Goal: Navigation & Orientation: Find specific page/section

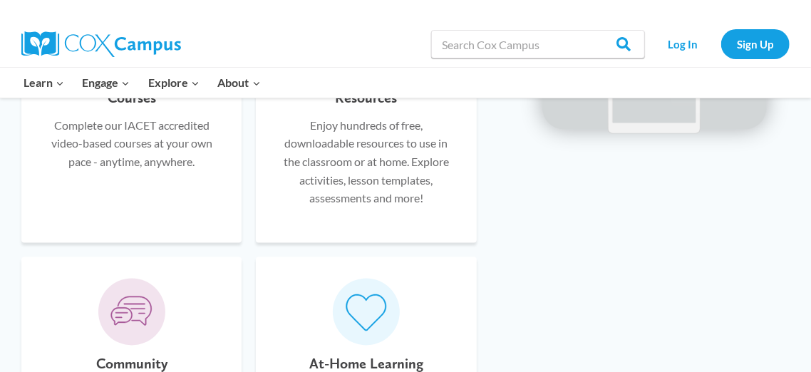
scroll to position [1003, 0]
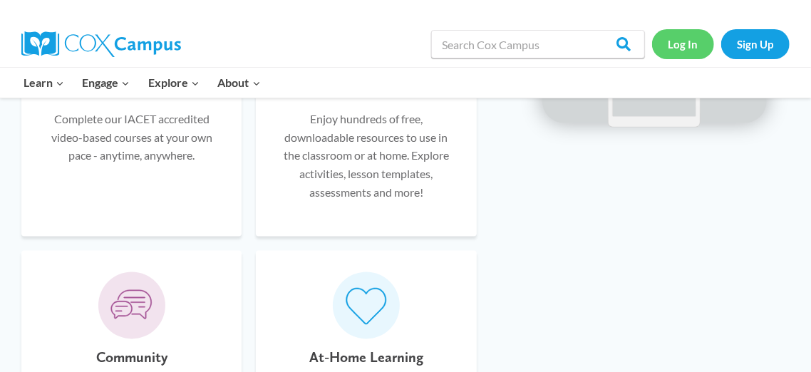
click at [683, 45] on link "Log In" at bounding box center [683, 43] width 62 height 29
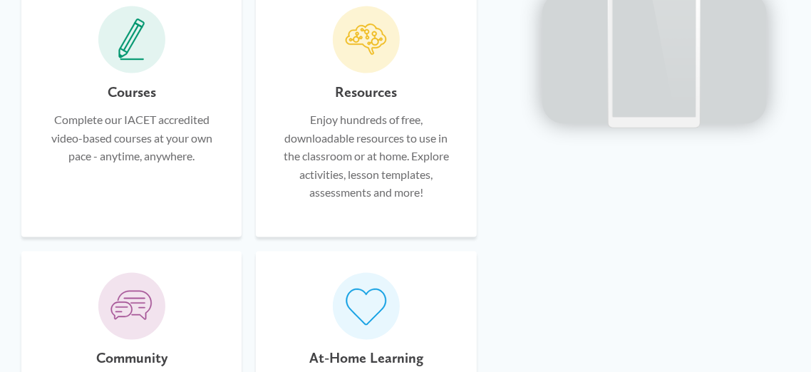
scroll to position [993, 0]
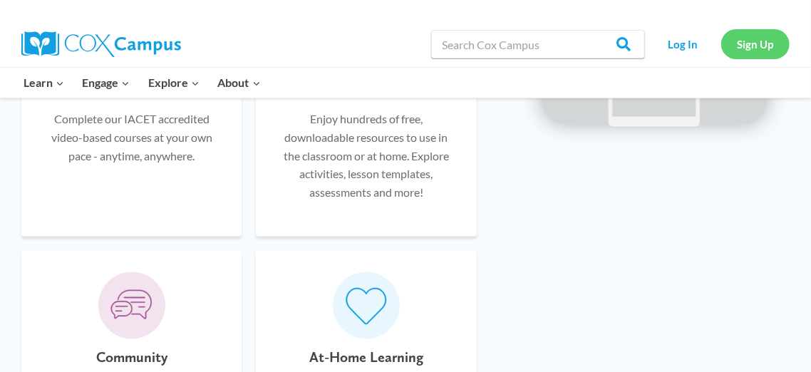
click at [762, 48] on link "Sign Up" at bounding box center [755, 43] width 68 height 29
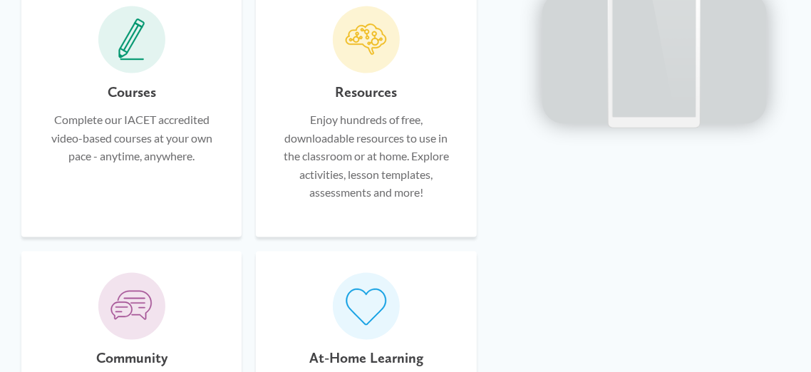
scroll to position [993, 0]
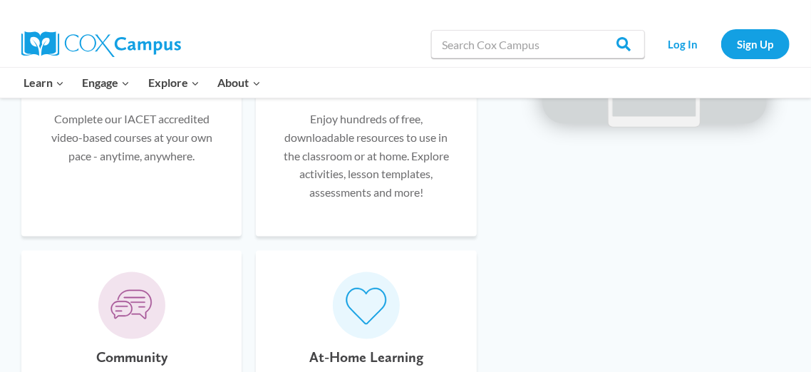
click at [125, 48] on img at bounding box center [101, 44] width 160 height 26
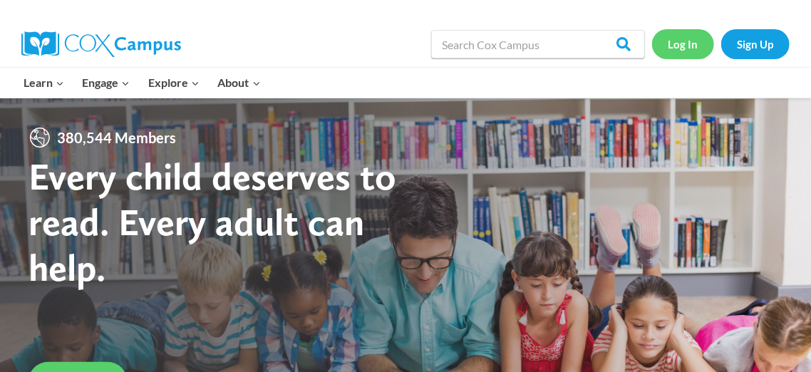
click at [688, 52] on link "Log In" at bounding box center [683, 43] width 62 height 29
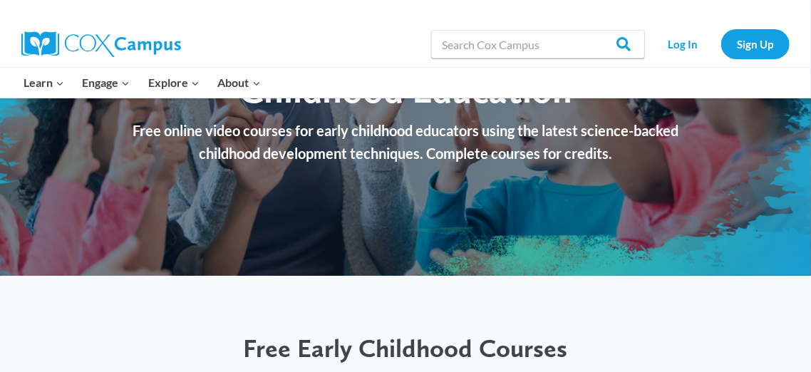
scroll to position [418, 0]
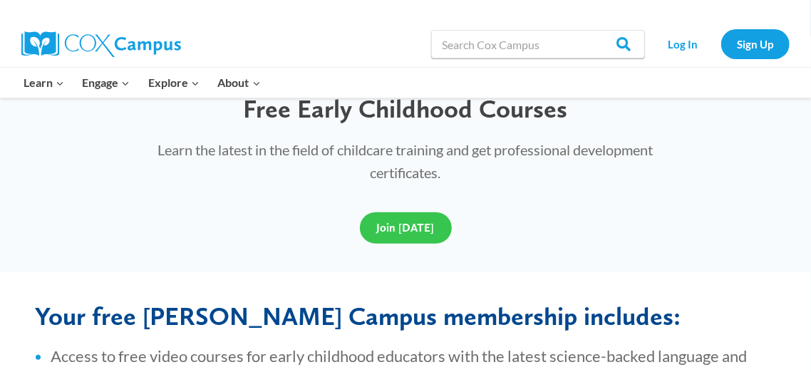
click at [399, 226] on span "Join [DATE]" at bounding box center [406, 228] width 58 height 14
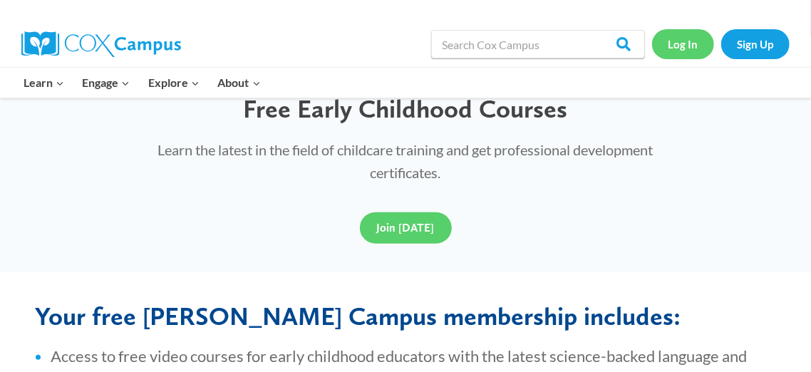
click at [705, 49] on link "Log In" at bounding box center [683, 43] width 62 height 29
